Goal: Information Seeking & Learning: Learn about a topic

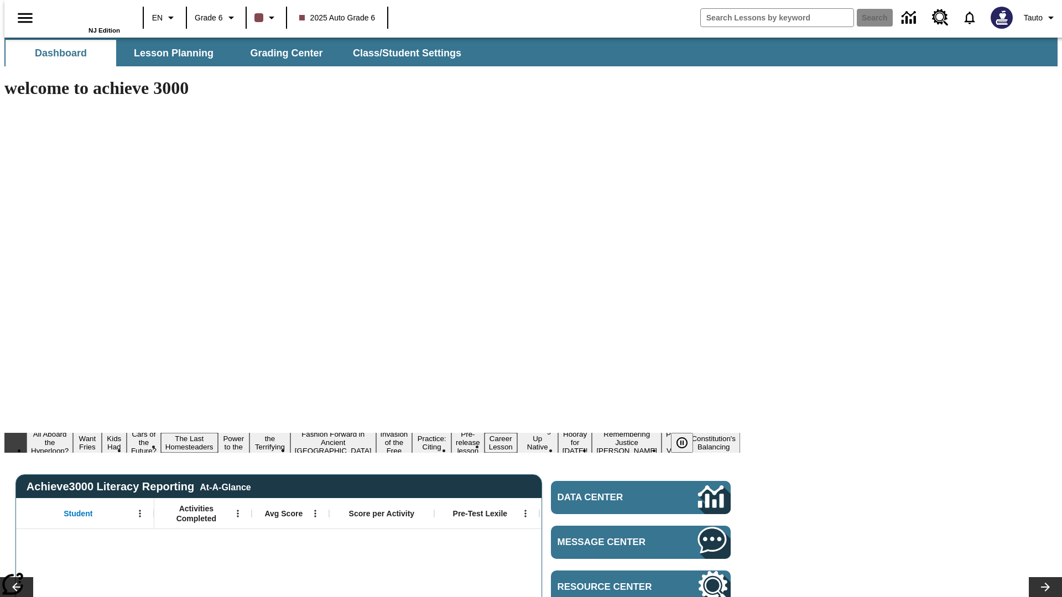
type input "-1"
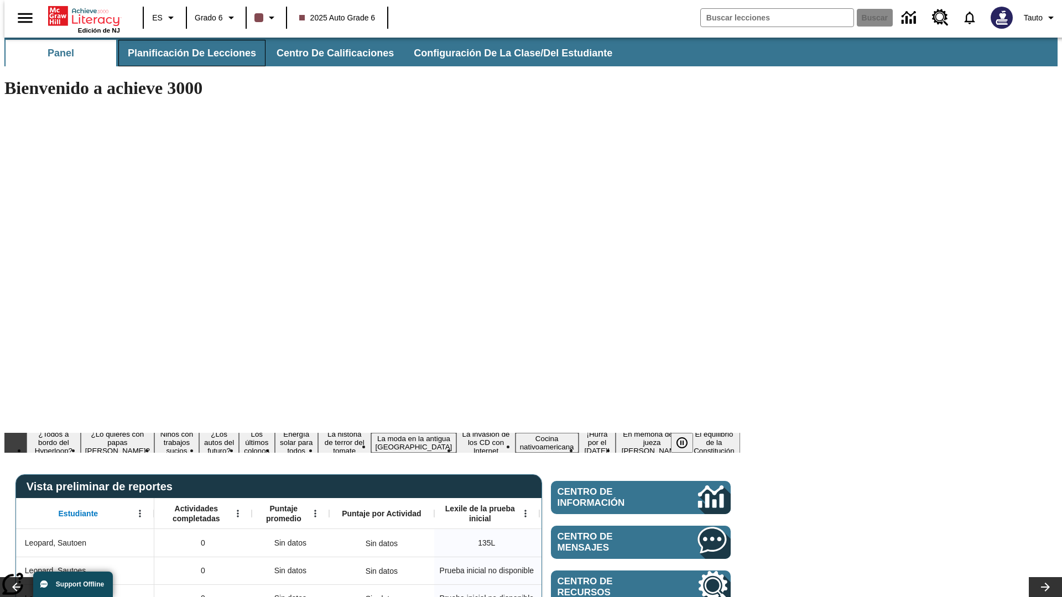
click at [185, 53] on span "Planificación de lecciones" at bounding box center [192, 53] width 128 height 13
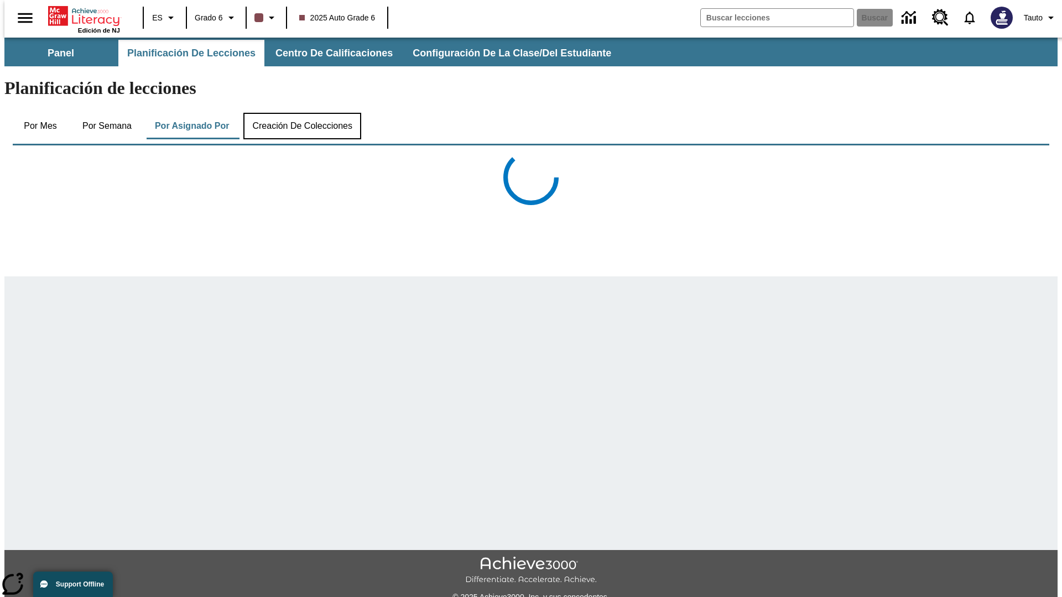
click at [300, 113] on button "Creación de colecciones" at bounding box center [302, 126] width 118 height 27
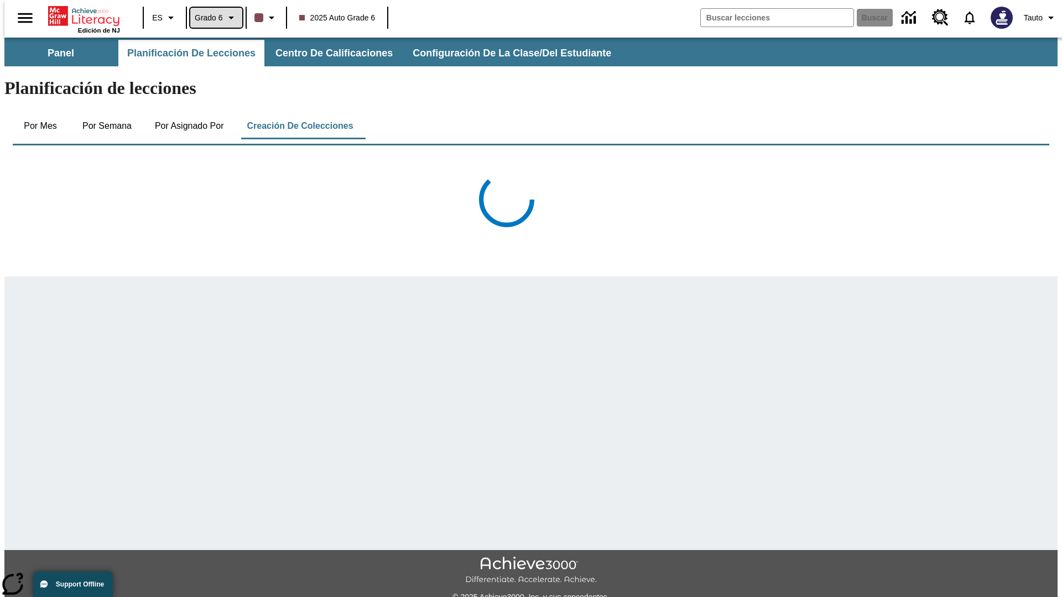
click at [212, 18] on span "Grado 6" at bounding box center [209, 18] width 28 height 12
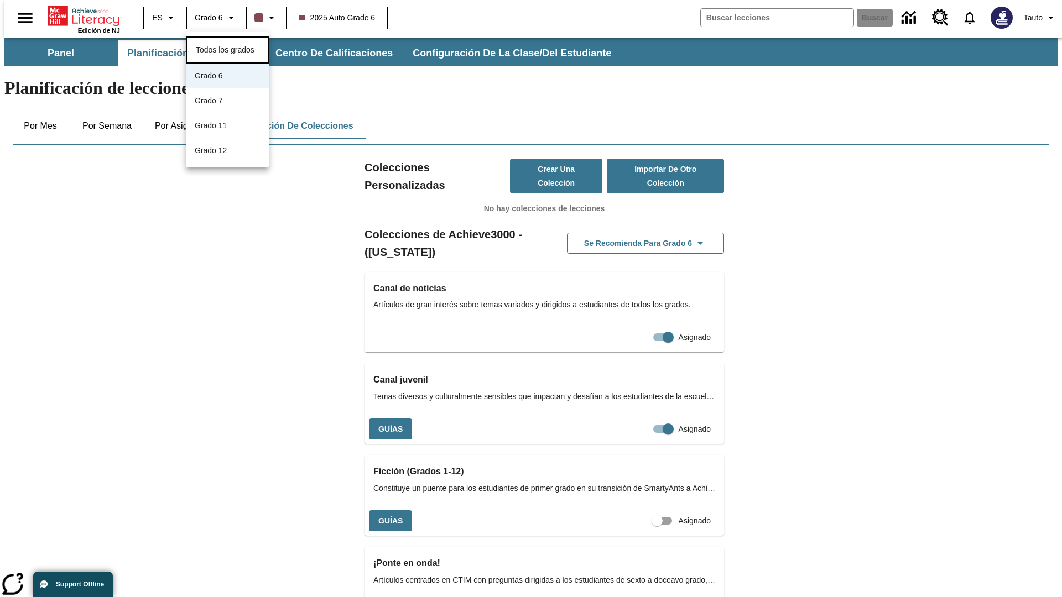
click at [227, 49] on span "Todos los grados" at bounding box center [225, 49] width 59 height 9
